Goal: Transaction & Acquisition: Book appointment/travel/reservation

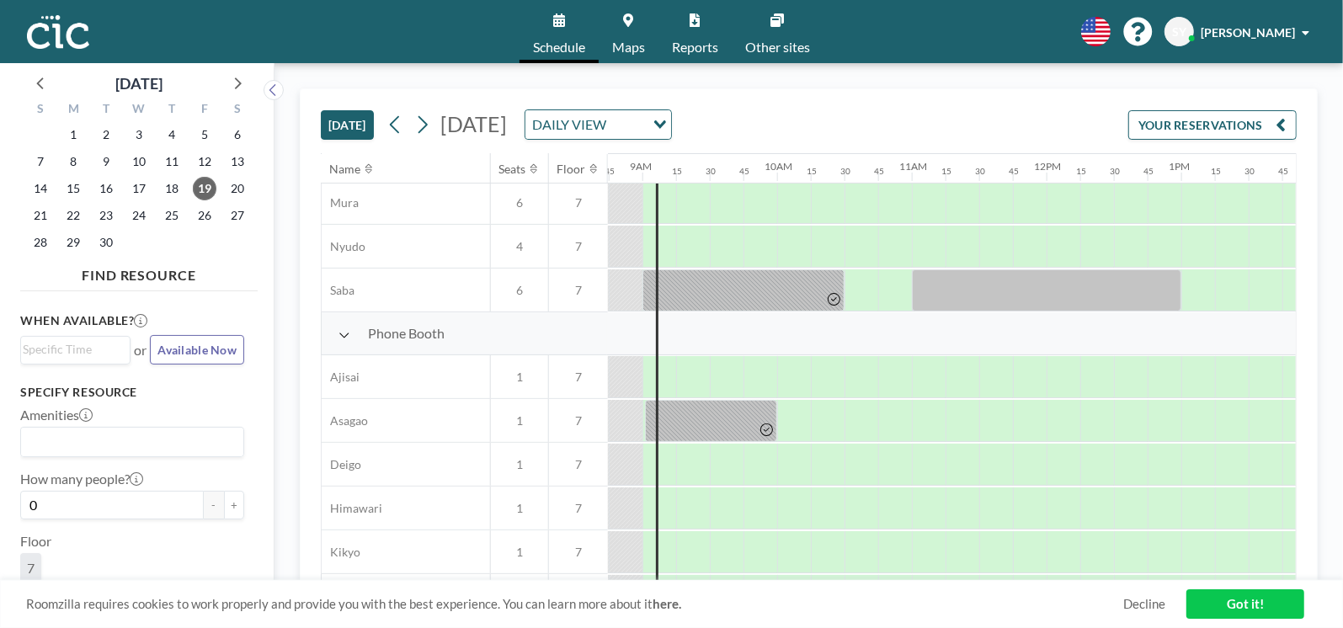
scroll to position [420, 1178]
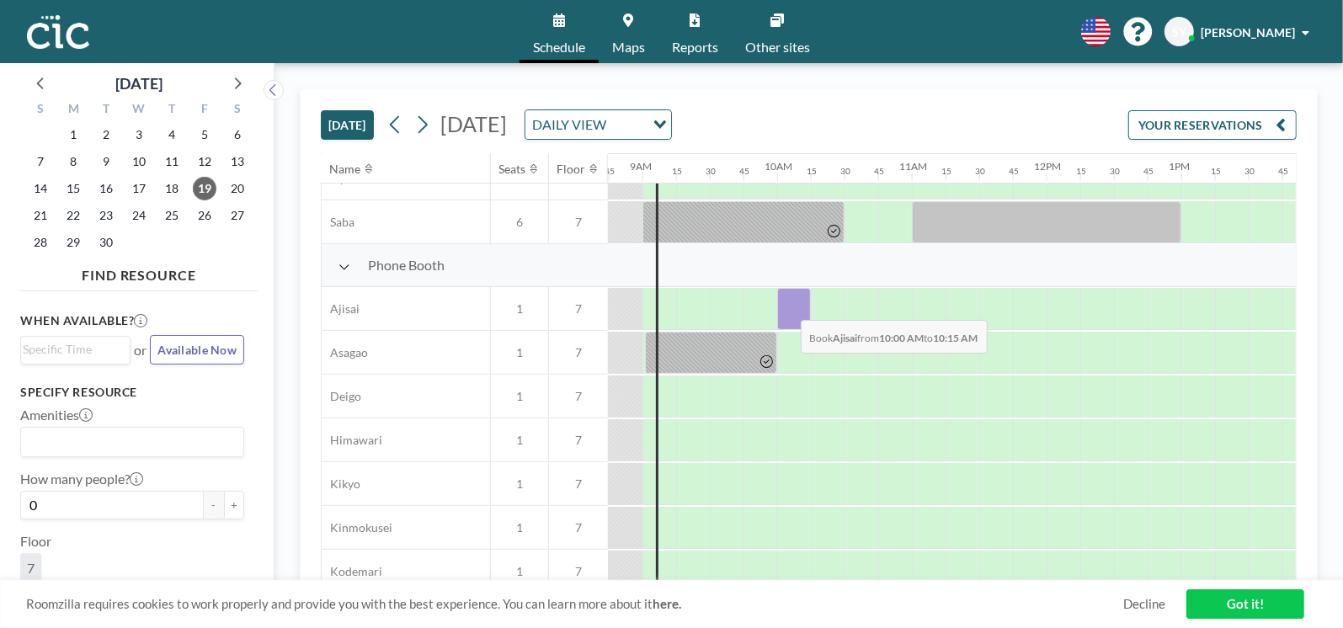
click at [787, 306] on div at bounding box center [794, 309] width 34 height 42
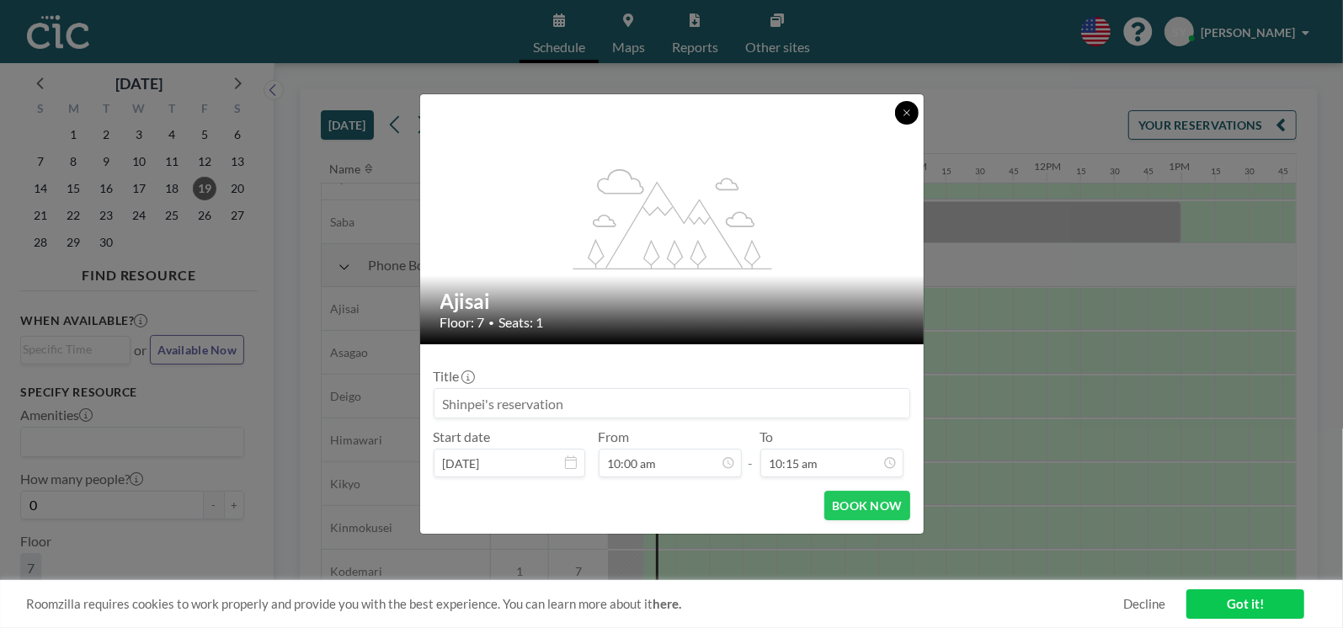
click at [898, 110] on button at bounding box center [907, 113] width 24 height 24
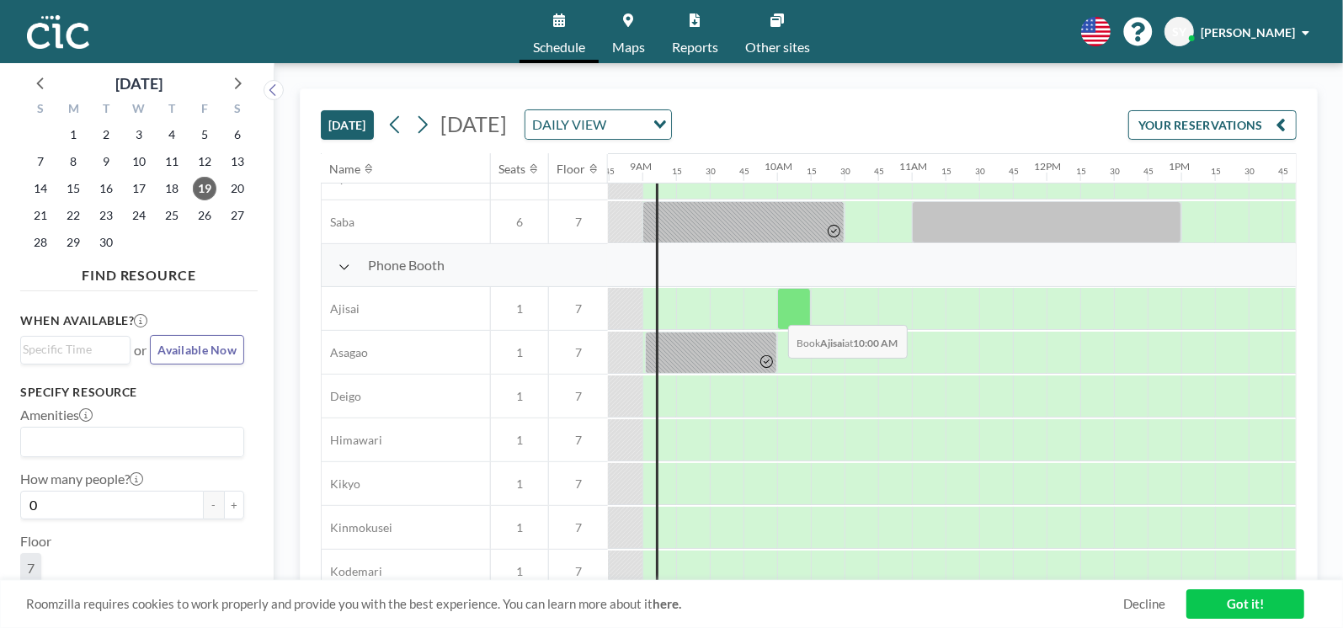
click at [777, 312] on div at bounding box center [794, 309] width 34 height 42
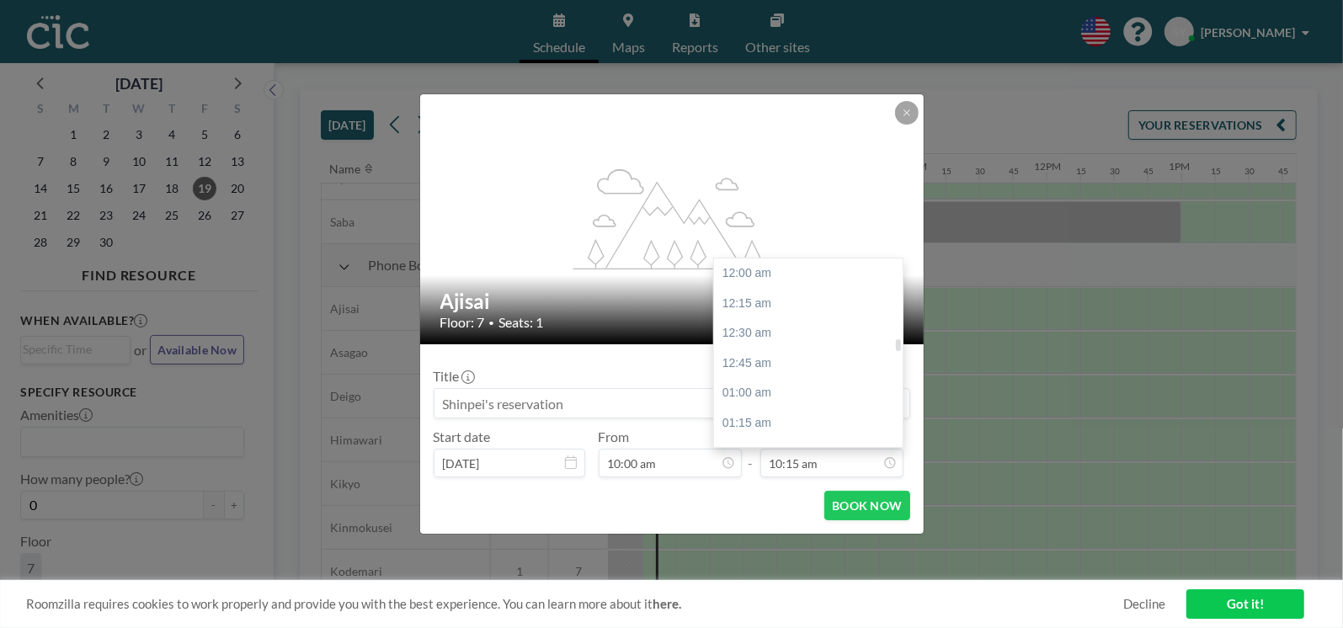
scroll to position [1228, 0]
click at [779, 376] on div "11:00 am" at bounding box center [812, 364] width 197 height 30
type input "11:00 am"
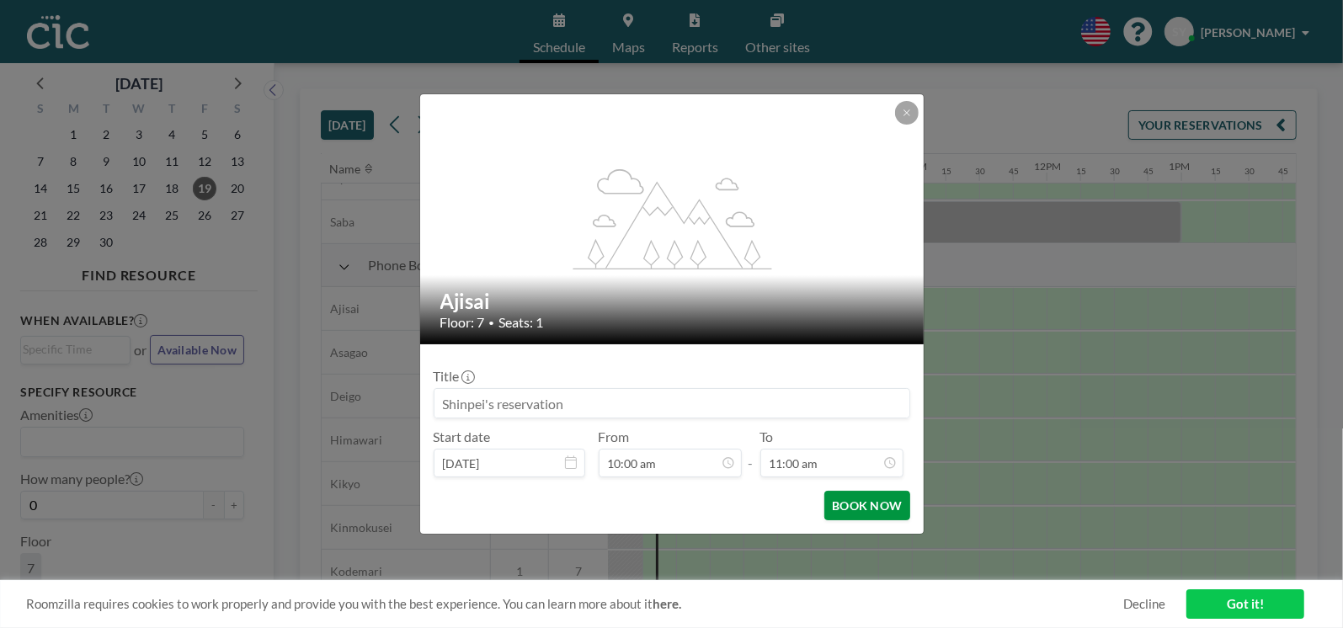
scroll to position [1318, 0]
click at [860, 512] on button "BOOK NOW" at bounding box center [866, 505] width 85 height 29
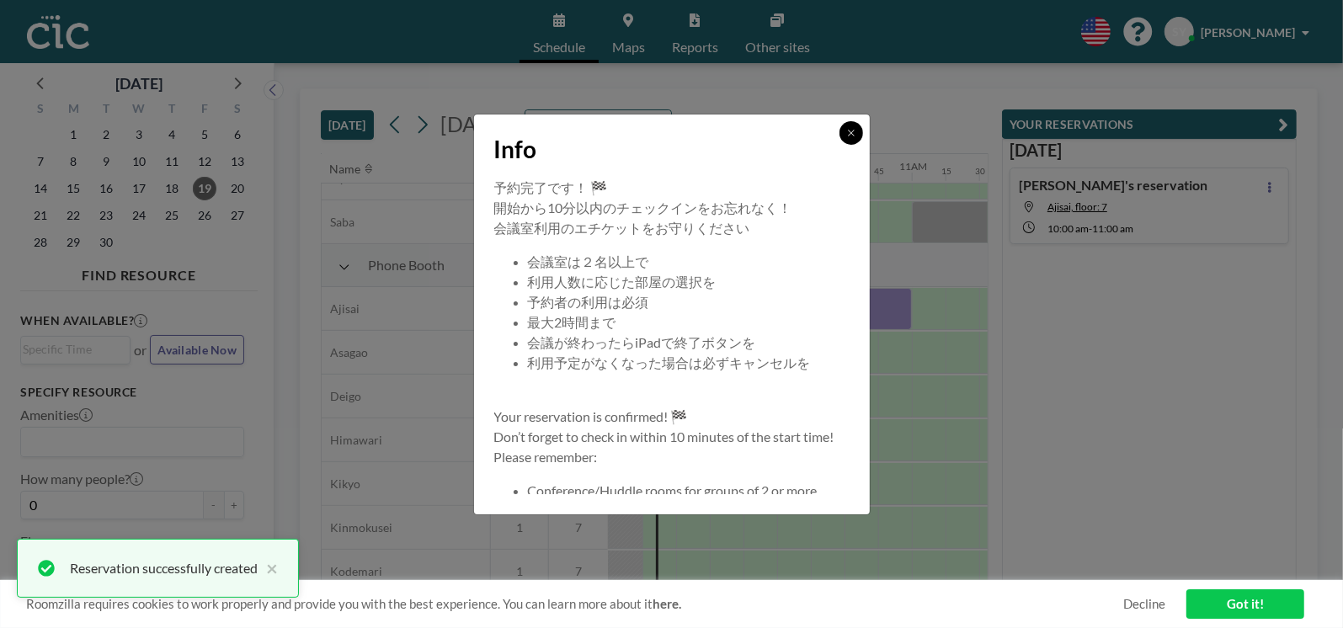
click at [854, 137] on button at bounding box center [851, 133] width 24 height 24
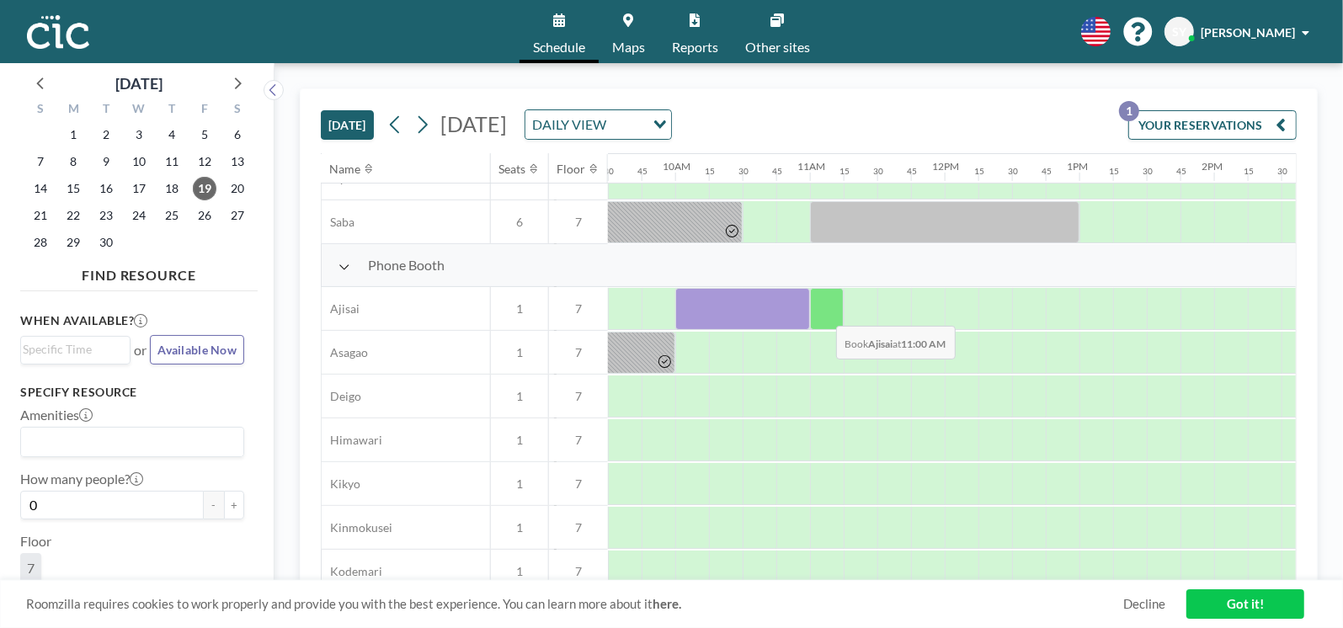
scroll to position [0, 1280]
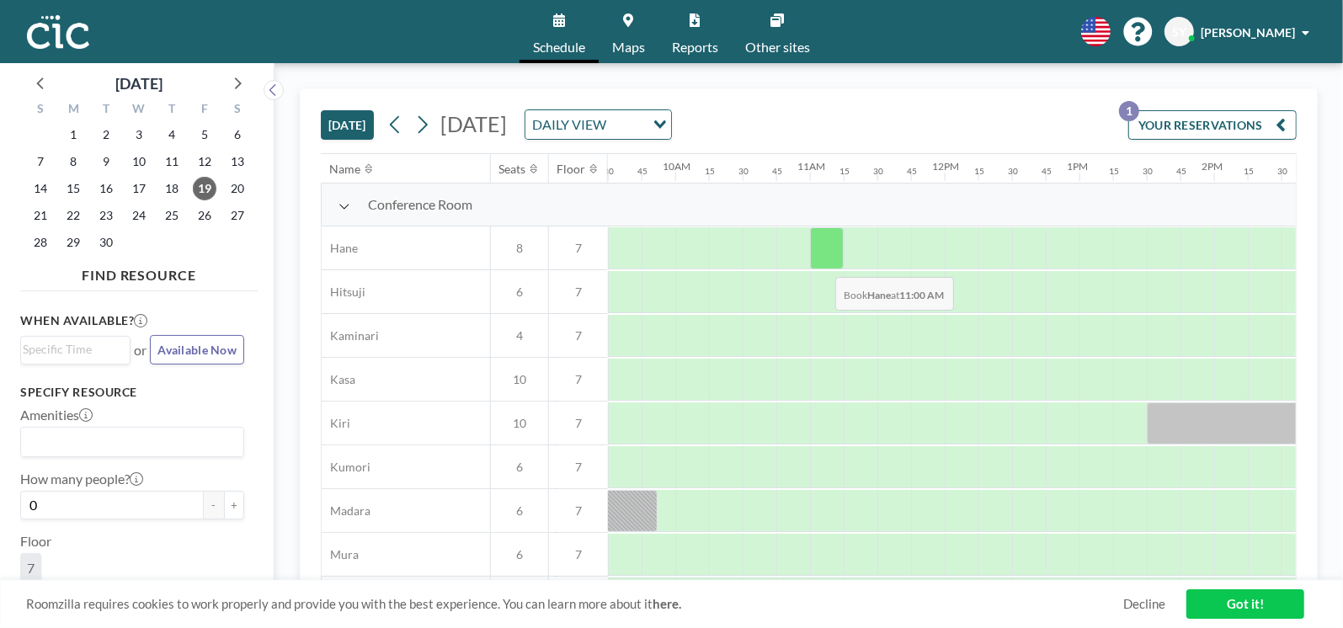
click at [822, 264] on div at bounding box center [827, 248] width 34 height 42
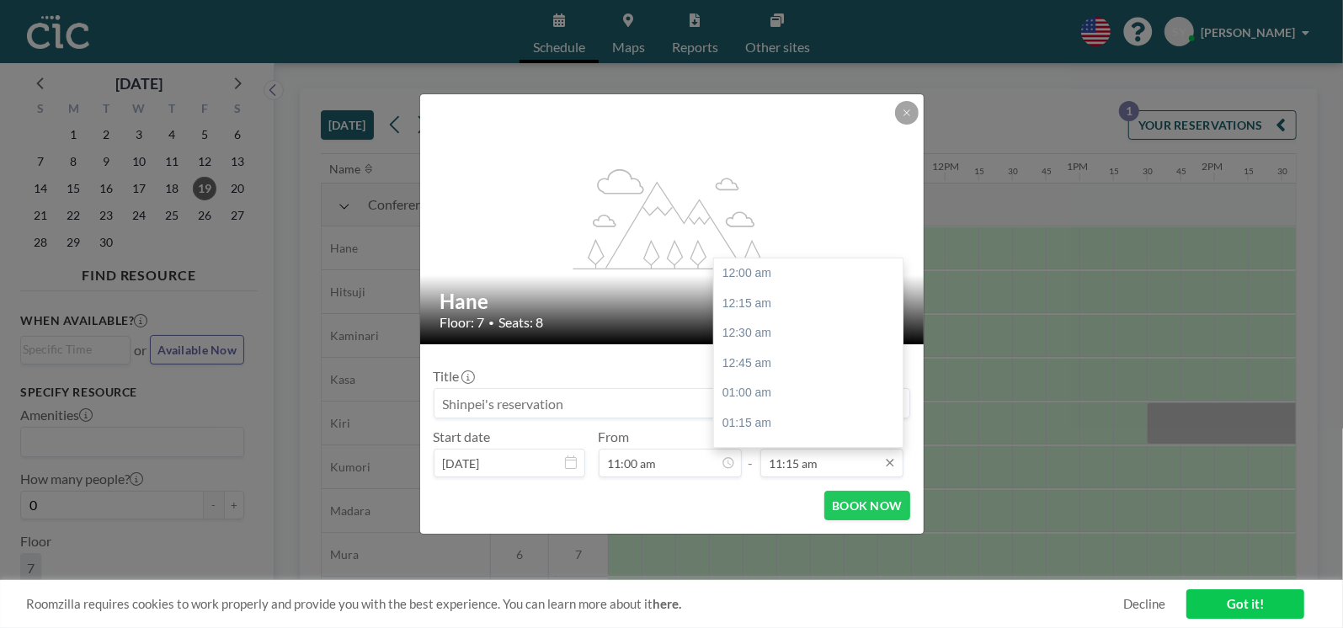
scroll to position [1347, 0]
click at [830, 460] on input "11:15 am" at bounding box center [831, 463] width 143 height 29
click at [753, 370] on div "12:00 pm" at bounding box center [812, 365] width 197 height 30
type input "12:00 pm"
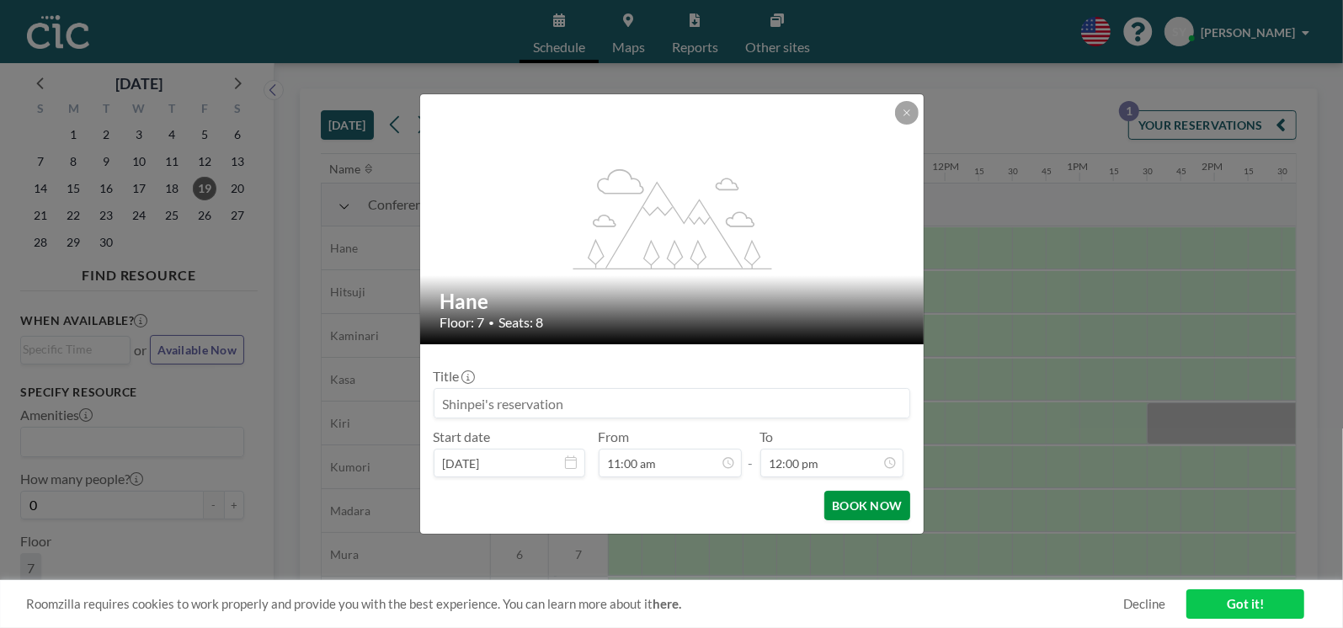
scroll to position [0, 0]
click at [863, 495] on button "BOOK NOW" at bounding box center [866, 505] width 85 height 29
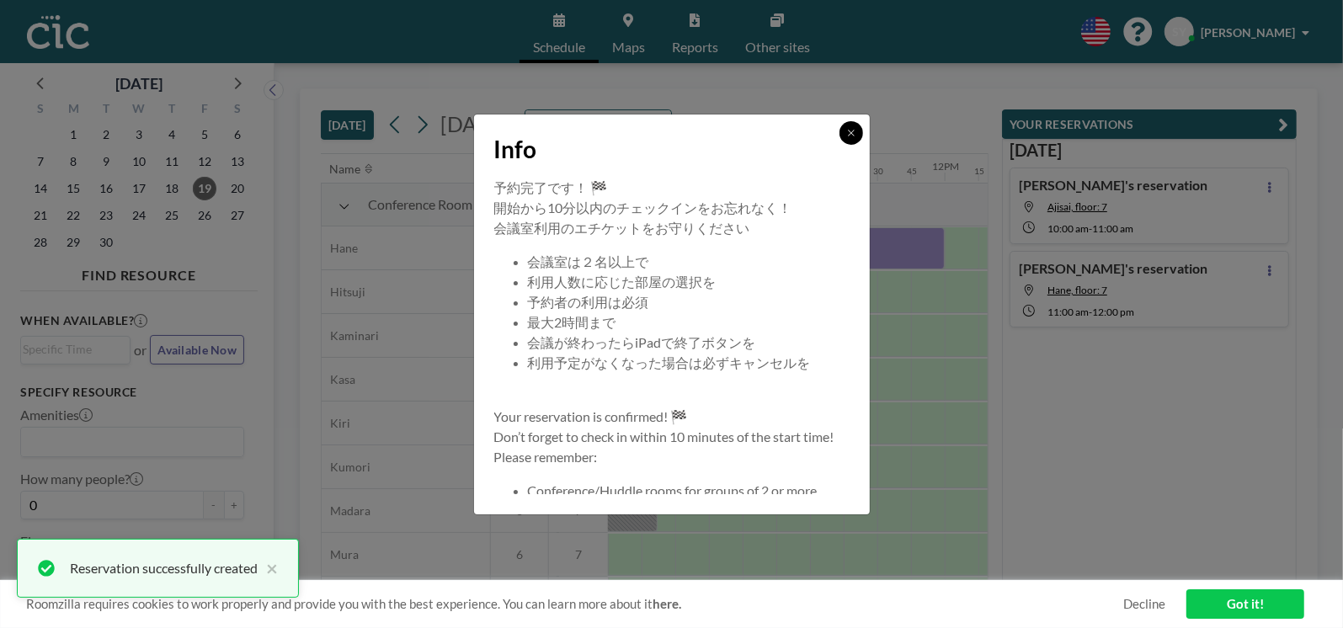
click at [842, 131] on button at bounding box center [851, 133] width 24 height 24
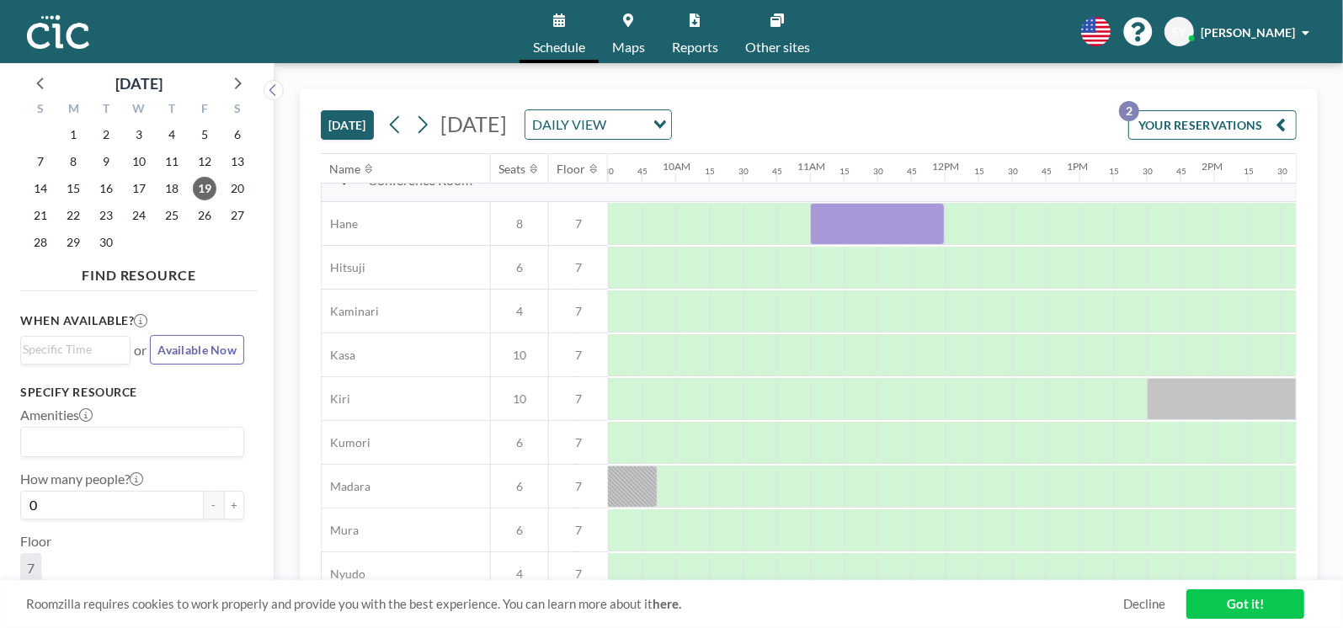
scroll to position [0, 1280]
